Goal: Task Accomplishment & Management: Manage account settings

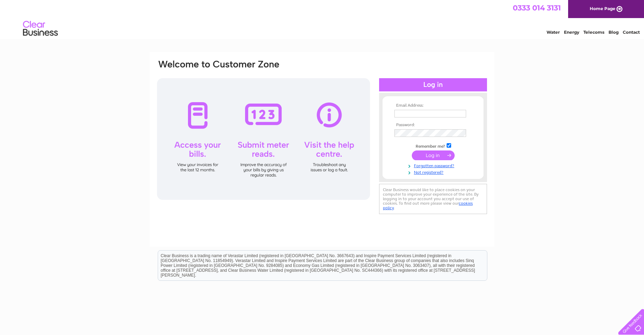
click at [406, 113] on input "text" at bounding box center [430, 114] width 72 height 8
type input "[PERSON_NAME][EMAIL_ADDRESS][DOMAIN_NAME]"
click at [432, 157] on input "submit" at bounding box center [433, 156] width 43 height 10
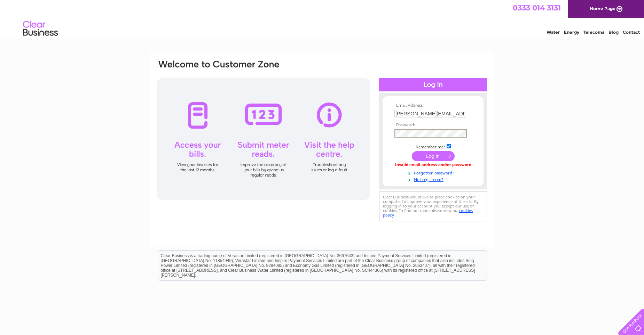
click at [432, 157] on input "submit" at bounding box center [433, 156] width 43 height 10
